Goal: Task Accomplishment & Management: Complete application form

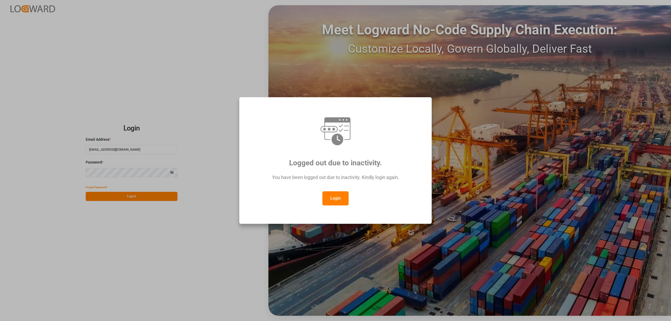
click at [331, 197] on button "Login" at bounding box center [335, 198] width 26 height 14
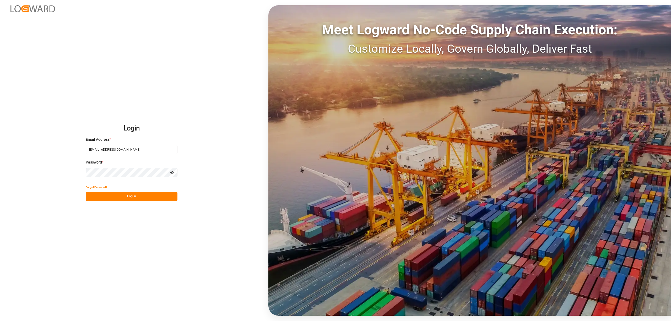
click at [116, 197] on button "Log In" at bounding box center [132, 196] width 92 height 9
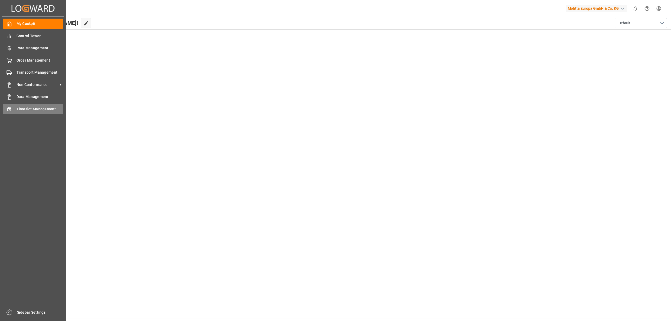
click at [11, 107] on icon at bounding box center [9, 109] width 5 height 5
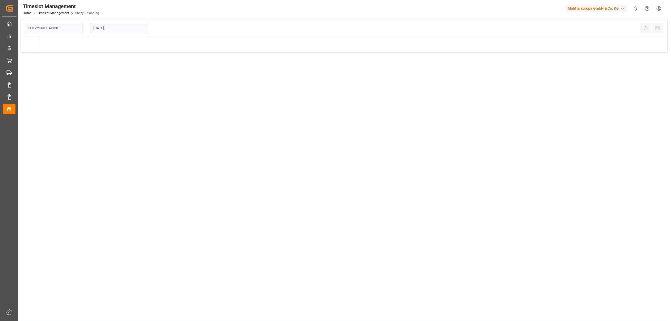
type input "Chezy Unloading"
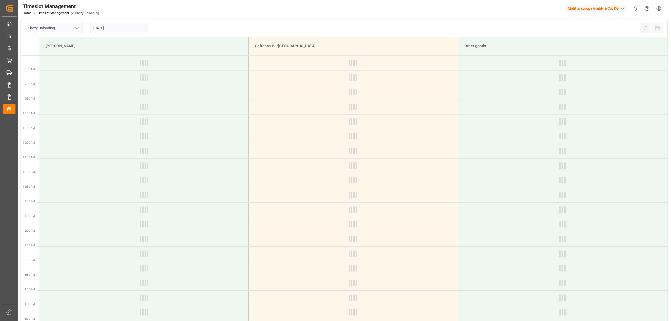
click at [111, 28] on input "[DATE]" at bounding box center [119, 28] width 58 height 10
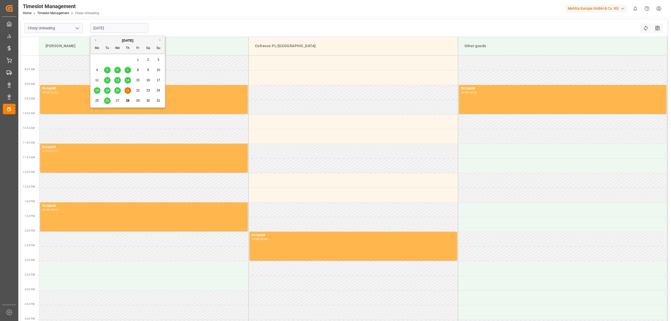
click at [161, 39] on button "Next Month" at bounding box center [160, 40] width 3 height 3
click at [117, 59] on span "3" at bounding box center [118, 60] width 2 height 4
type input "[DATE]"
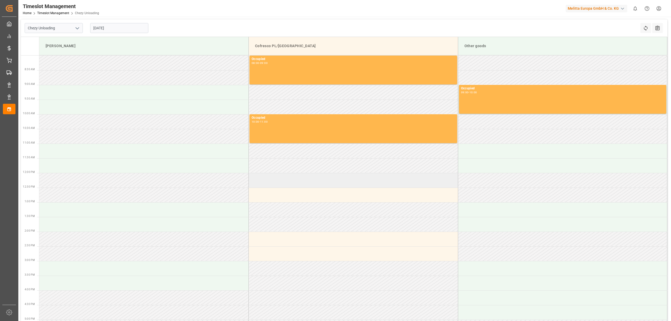
click at [272, 186] on td at bounding box center [353, 180] width 209 height 15
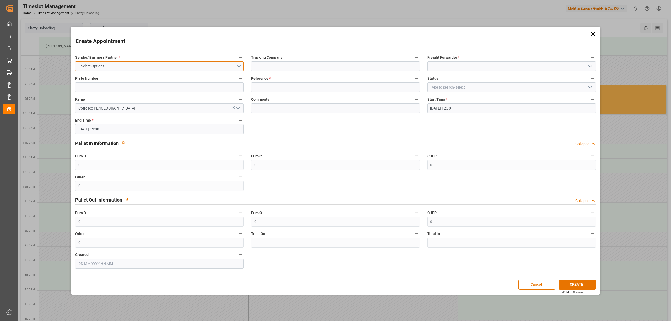
click at [150, 61] on button "Select Options" at bounding box center [159, 66] width 169 height 10
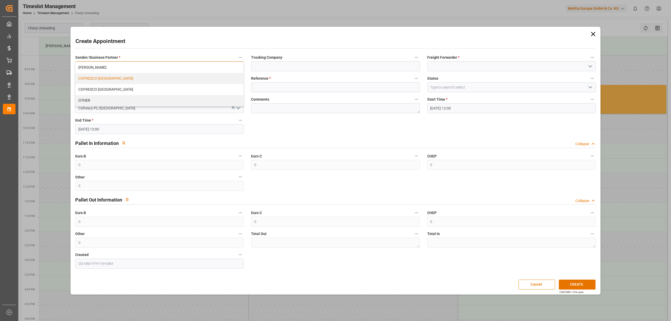
click at [138, 80] on div "COFRESCO [GEOGRAPHIC_DATA]" at bounding box center [159, 78] width 168 height 11
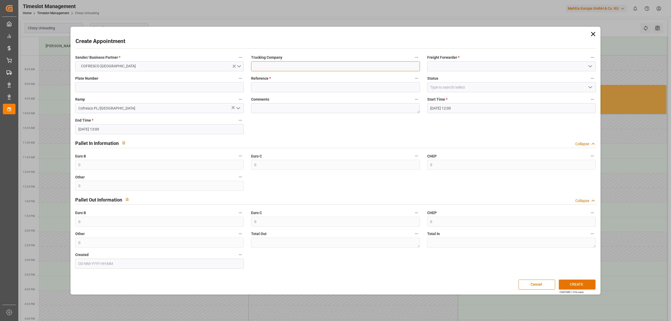
click at [282, 70] on input at bounding box center [335, 66] width 169 height 10
type input "DSS"
click at [448, 71] on input at bounding box center [511, 66] width 169 height 10
click at [444, 80] on div "DSS" at bounding box center [511, 78] width 168 height 12
type input "DSS"
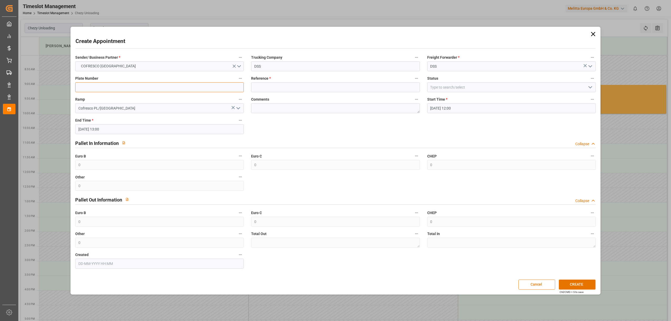
click at [134, 88] on input at bounding box center [159, 87] width 169 height 10
type input "X"
drag, startPoint x: 277, startPoint y: 89, endPoint x: 316, endPoint y: 92, distance: 38.7
click at [279, 89] on input at bounding box center [335, 87] width 169 height 10
type input "X"
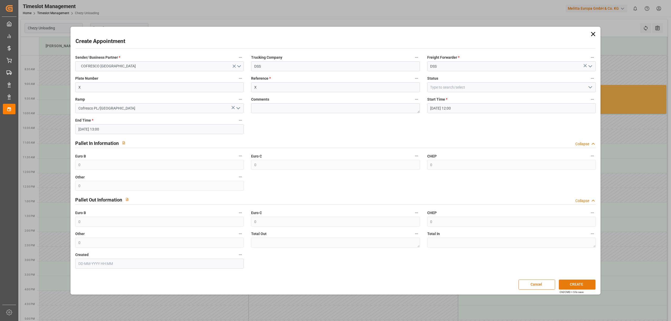
click at [574, 281] on button "CREATE" at bounding box center [577, 285] width 37 height 10
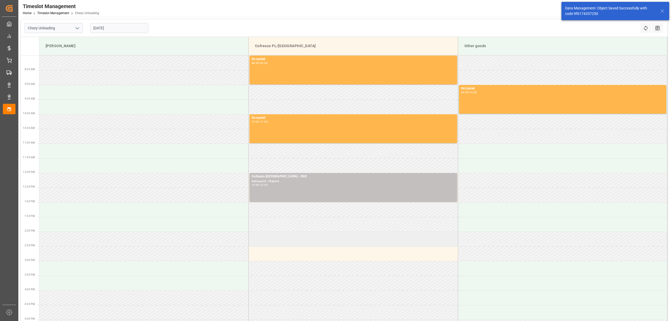
click at [276, 237] on td at bounding box center [353, 239] width 209 height 15
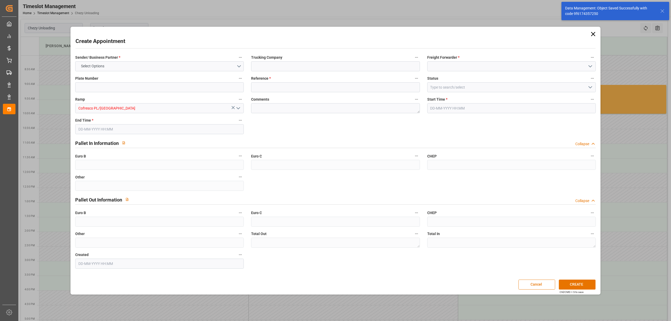
type input "0"
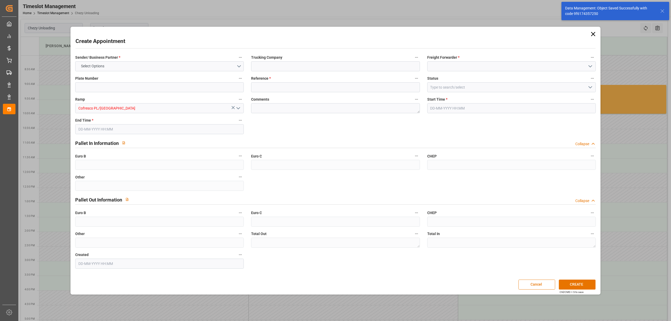
type input "0"
type input "[DATE] 14:00"
type input "[DATE] 15:00"
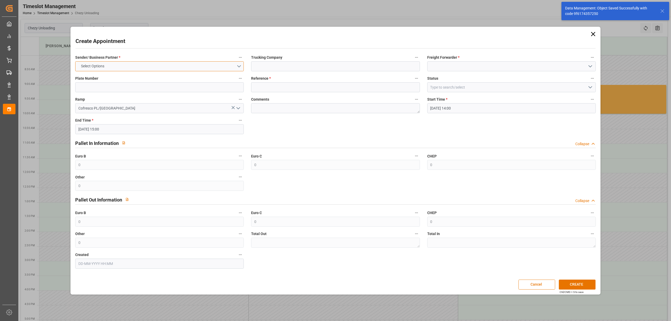
click at [156, 63] on button "Select Options" at bounding box center [159, 66] width 169 height 10
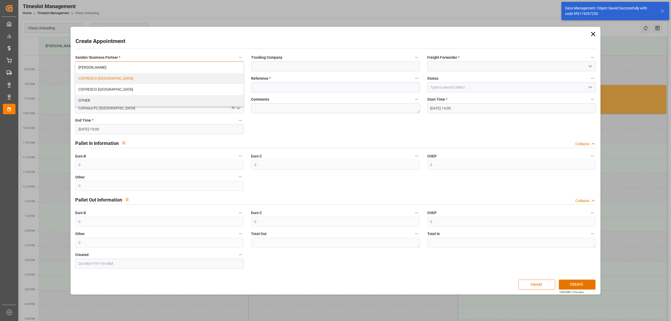
drag, startPoint x: 149, startPoint y: 74, endPoint x: 153, endPoint y: 74, distance: 3.7
click at [150, 74] on div "COFRESCO [GEOGRAPHIC_DATA]" at bounding box center [159, 78] width 168 height 11
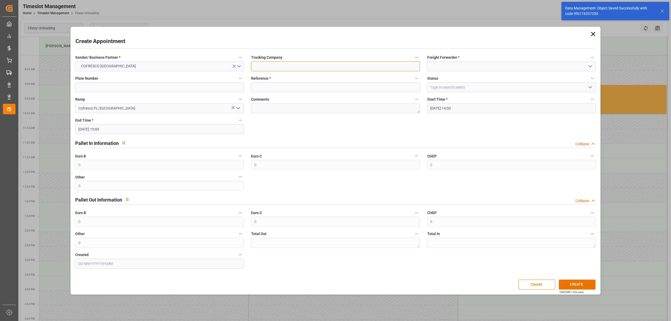
drag, startPoint x: 270, startPoint y: 66, endPoint x: 319, endPoint y: 67, distance: 48.8
click at [270, 66] on input at bounding box center [335, 66] width 169 height 10
type input "DSS"
click at [445, 64] on input at bounding box center [511, 66] width 169 height 10
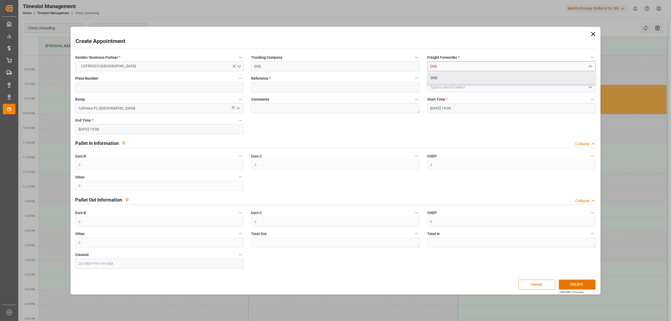
type input "DSS"
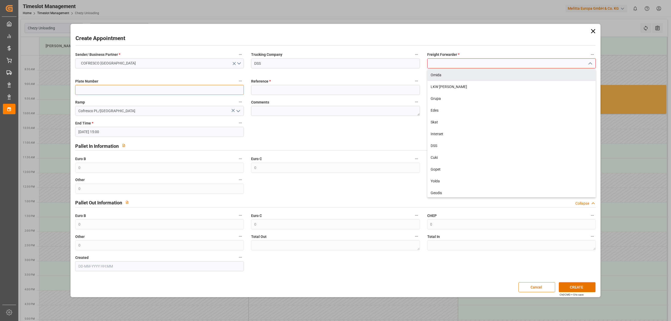
click at [107, 89] on input at bounding box center [159, 90] width 169 height 10
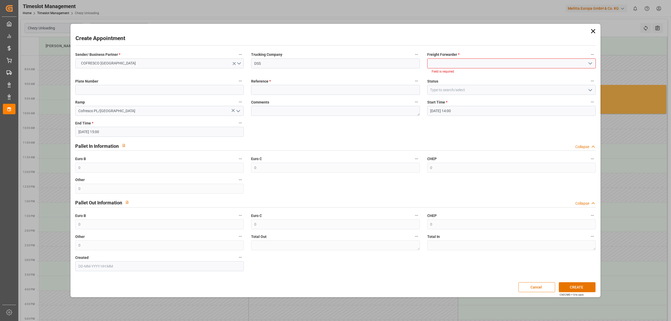
click at [453, 63] on input at bounding box center [511, 63] width 169 height 10
drag, startPoint x: 444, startPoint y: 75, endPoint x: 250, endPoint y: 79, distance: 194.3
click at [438, 75] on div "DSS" at bounding box center [511, 75] width 168 height 12
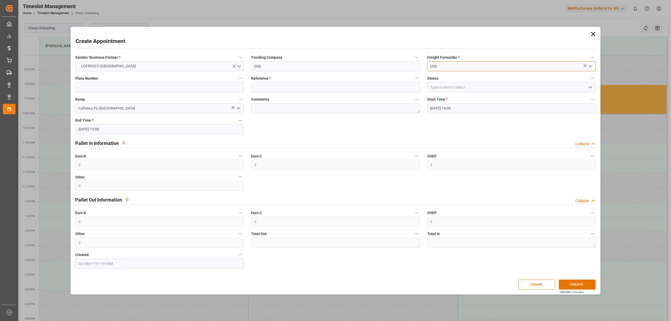
type input "DSS"
click at [110, 95] on div "Ramp Cofresco PL/[GEOGRAPHIC_DATA]" at bounding box center [160, 104] width 176 height 21
click at [131, 89] on input at bounding box center [159, 87] width 169 height 10
type input "X"
drag, startPoint x: 281, startPoint y: 83, endPoint x: 380, endPoint y: 107, distance: 101.1
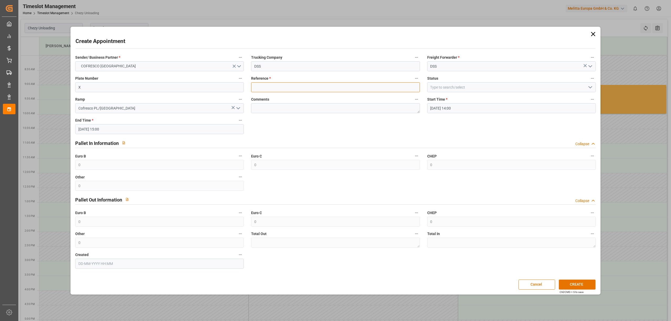
click at [283, 83] on input at bounding box center [335, 87] width 169 height 10
type input "X"
click at [568, 283] on button "CREATE" at bounding box center [577, 285] width 37 height 10
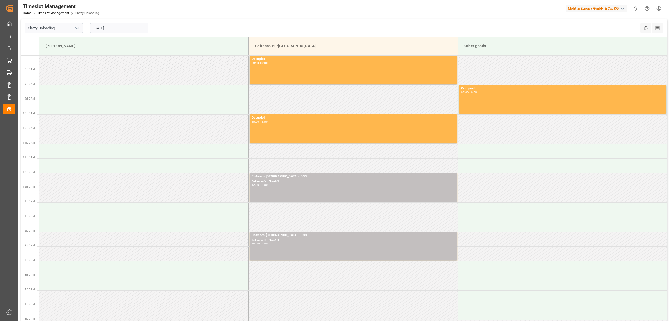
click at [116, 31] on input "[DATE]" at bounding box center [119, 28] width 58 height 10
click at [125, 59] on div "4" at bounding box center [127, 60] width 7 height 6
type input "[DATE]"
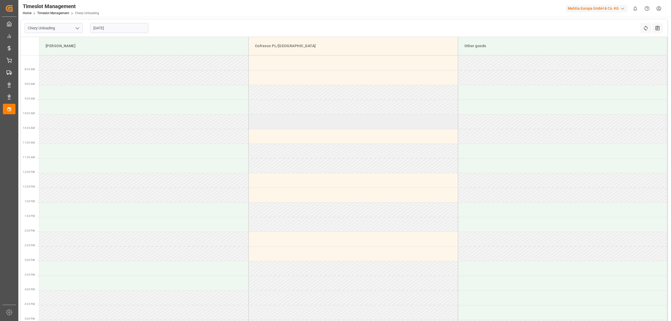
click at [277, 118] on td at bounding box center [353, 121] width 209 height 15
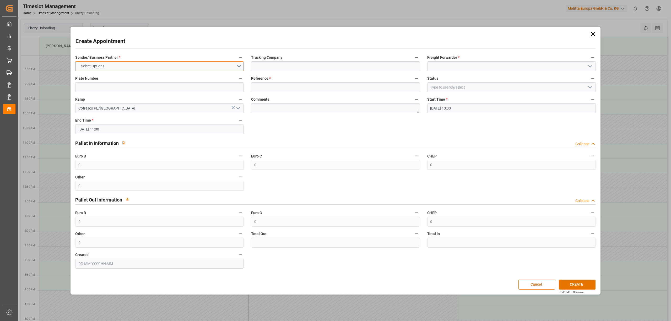
click at [158, 69] on button "Select Options" at bounding box center [159, 66] width 169 height 10
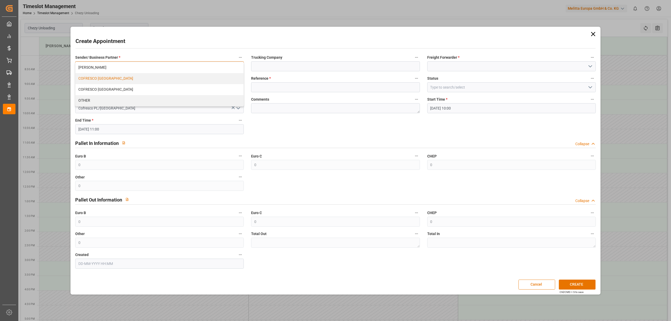
drag, startPoint x: 155, startPoint y: 81, endPoint x: 164, endPoint y: 81, distance: 8.6
click at [156, 81] on div "COFRESCO [GEOGRAPHIC_DATA]" at bounding box center [159, 78] width 168 height 11
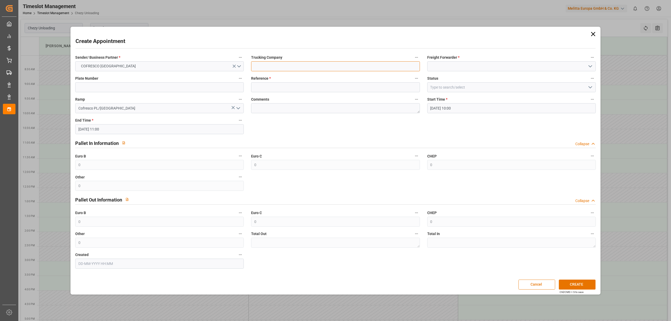
click at [281, 64] on input at bounding box center [335, 66] width 169 height 10
type input "dss"
click at [451, 68] on input at bounding box center [511, 66] width 169 height 10
click at [453, 75] on div "DSS" at bounding box center [511, 78] width 168 height 12
type input "DSS"
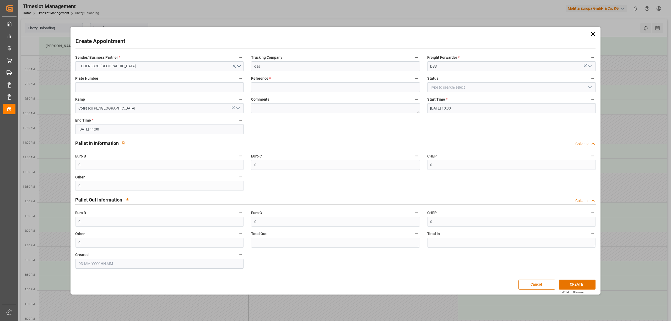
click at [530, 289] on button "Cancel" at bounding box center [536, 285] width 37 height 10
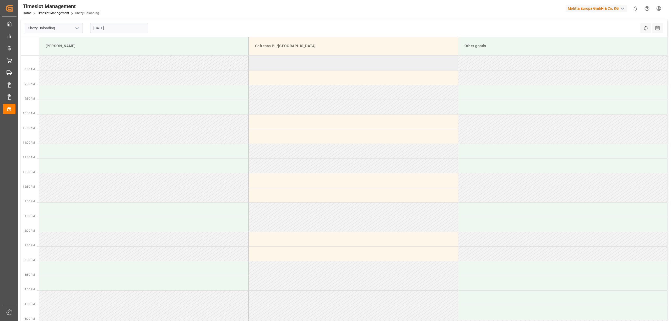
click at [273, 67] on td at bounding box center [353, 63] width 209 height 15
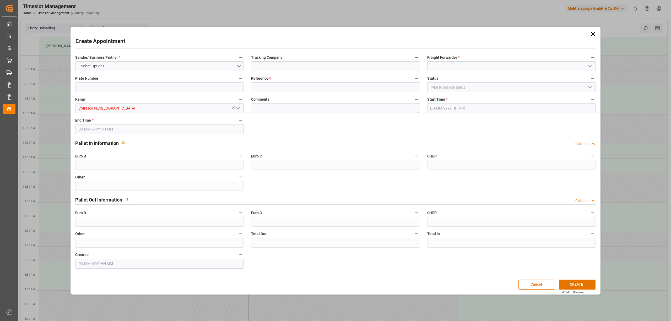
type input "0"
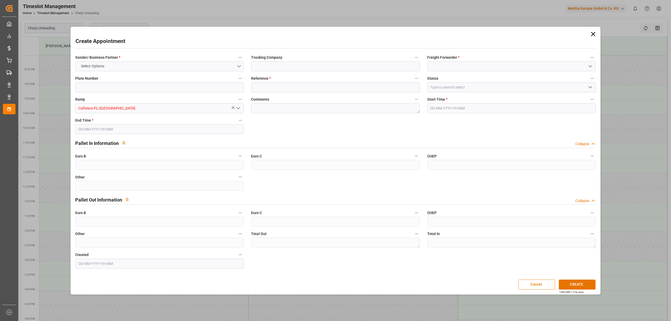
type input "0"
type input "[DATE] 08:00"
type input "[DATE] 09:00"
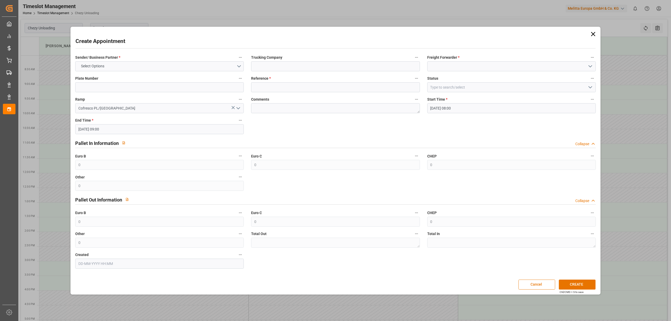
click at [109, 59] on span "Sender/ Business Partner *" at bounding box center [97, 58] width 45 height 6
click at [237, 59] on button "Sender/ Business Partner *" at bounding box center [240, 57] width 7 height 7
click at [118, 62] on div at bounding box center [335, 160] width 671 height 321
click at [121, 65] on button "Select Options" at bounding box center [159, 66] width 169 height 10
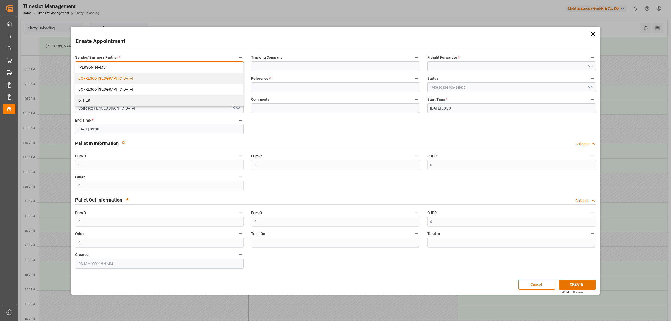
click at [118, 77] on div "COFRESCO [GEOGRAPHIC_DATA]" at bounding box center [159, 78] width 168 height 11
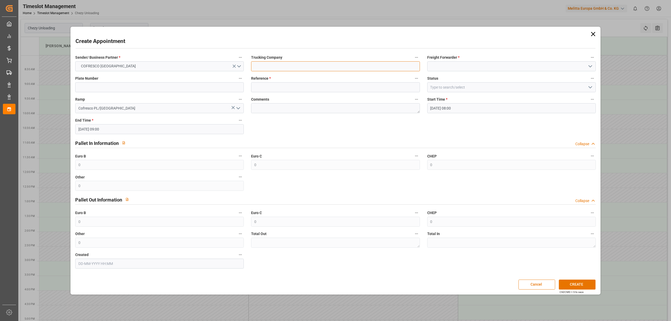
drag, startPoint x: 261, startPoint y: 68, endPoint x: 274, endPoint y: 69, distance: 13.1
click at [262, 68] on input at bounding box center [335, 66] width 169 height 10
type input "dss"
click at [455, 66] on input at bounding box center [511, 66] width 169 height 10
click at [454, 74] on div "DSS" at bounding box center [511, 78] width 168 height 12
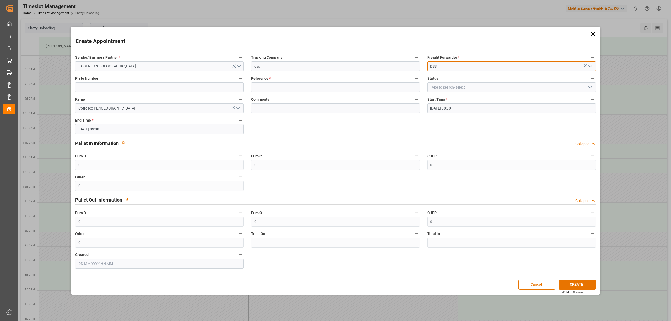
type input "DSS"
click at [129, 85] on input at bounding box center [159, 87] width 169 height 10
type input "x"
click at [322, 87] on input at bounding box center [335, 87] width 169 height 10
type input "x"
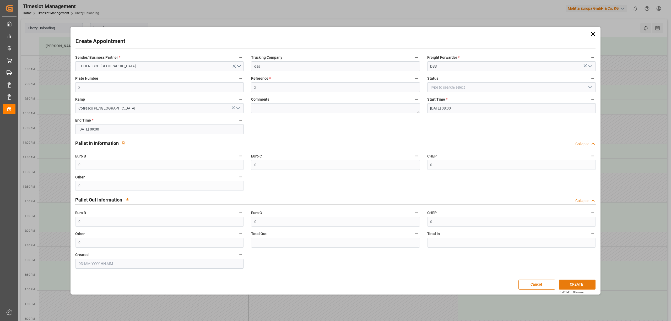
drag, startPoint x: 565, startPoint y: 288, endPoint x: 568, endPoint y: 278, distance: 9.7
click at [565, 287] on button "CREATE" at bounding box center [577, 285] width 37 height 10
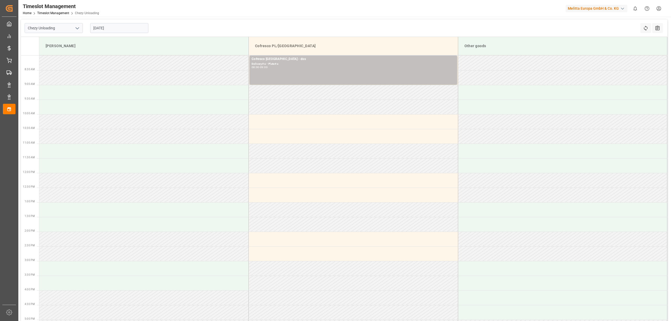
click at [105, 28] on input "[DATE]" at bounding box center [119, 28] width 58 height 10
click at [116, 59] on div "3" at bounding box center [117, 60] width 7 height 6
type input "[DATE]"
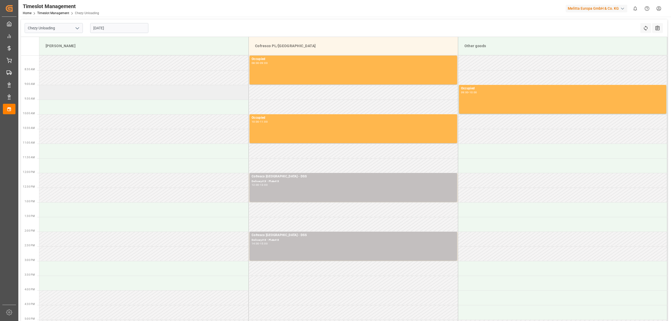
click at [123, 88] on td at bounding box center [143, 92] width 209 height 15
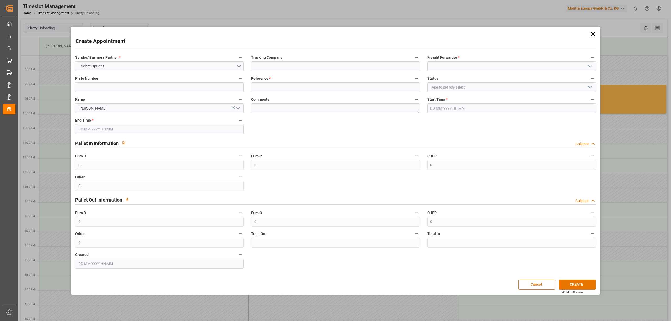
type input "[DATE] 09:00"
type input "[DATE] 10:00"
click at [112, 66] on button "Select Options" at bounding box center [159, 66] width 169 height 10
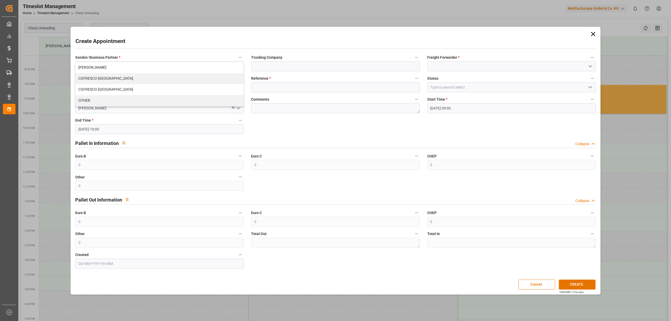
click at [273, 73] on div "Sender/ Business Partner * Select Options [PERSON_NAME] COFRESCO [GEOGRAPHIC_DA…" at bounding box center [336, 161] width 528 height 218
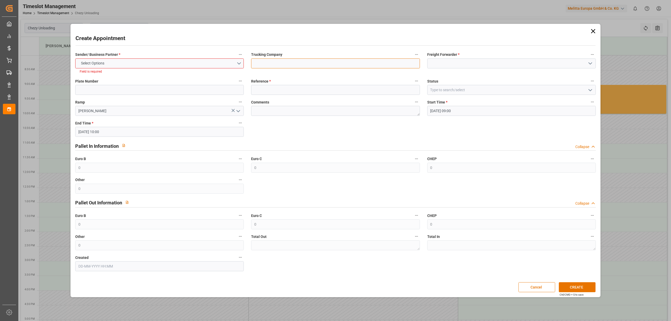
click at [278, 66] on input at bounding box center [335, 63] width 169 height 10
type input "dss"
click at [134, 68] on div "Sender/ Business Partner * Select Options Field is required" at bounding box center [160, 62] width 176 height 27
click at [136, 62] on button "Select Options" at bounding box center [159, 63] width 169 height 10
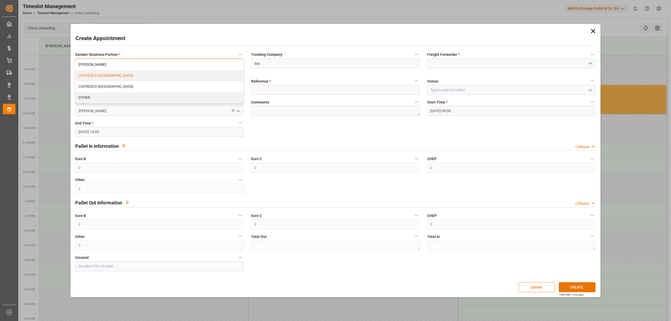
click at [125, 75] on div "COFRESCO [GEOGRAPHIC_DATA]" at bounding box center [159, 75] width 168 height 11
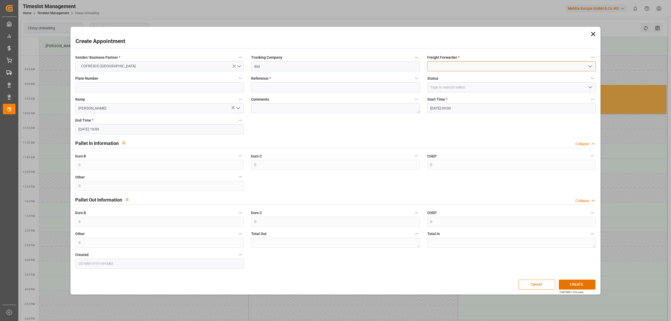
click at [459, 64] on input at bounding box center [511, 66] width 169 height 10
drag, startPoint x: 451, startPoint y: 79, endPoint x: 292, endPoint y: 92, distance: 159.6
click at [451, 79] on div "DSS" at bounding box center [511, 78] width 168 height 12
type input "DSS"
click at [157, 89] on input at bounding box center [159, 87] width 169 height 10
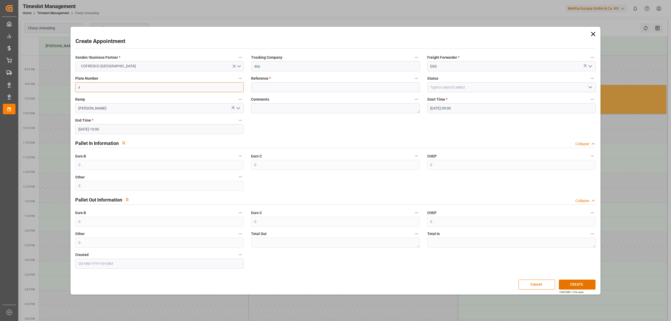
type input "x"
drag, startPoint x: 283, startPoint y: 90, endPoint x: 371, endPoint y: 99, distance: 88.8
click at [284, 90] on input at bounding box center [335, 87] width 169 height 10
type input "x"
click at [576, 284] on button "CREATE" at bounding box center [577, 285] width 37 height 10
